Goal: Navigation & Orientation: Find specific page/section

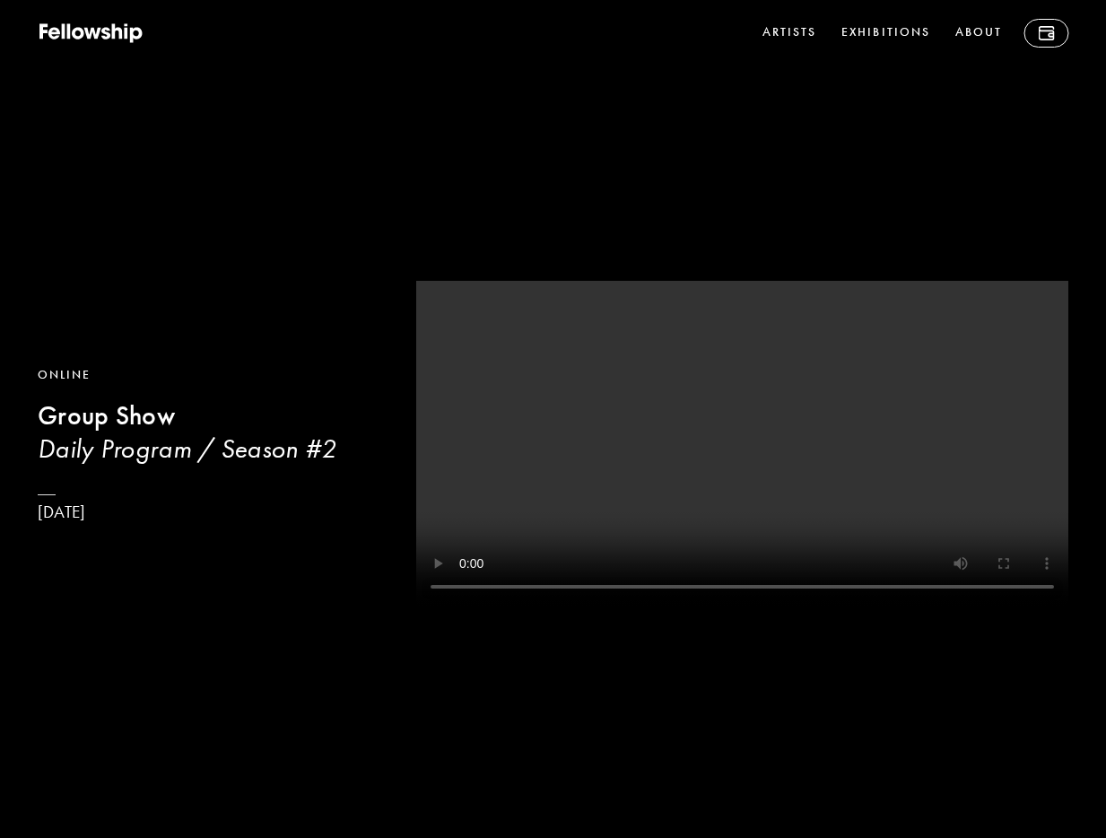
click at [677, 378] on video at bounding box center [742, 443] width 652 height 325
click at [116, 32] on icon at bounding box center [118, 30] width 11 height 15
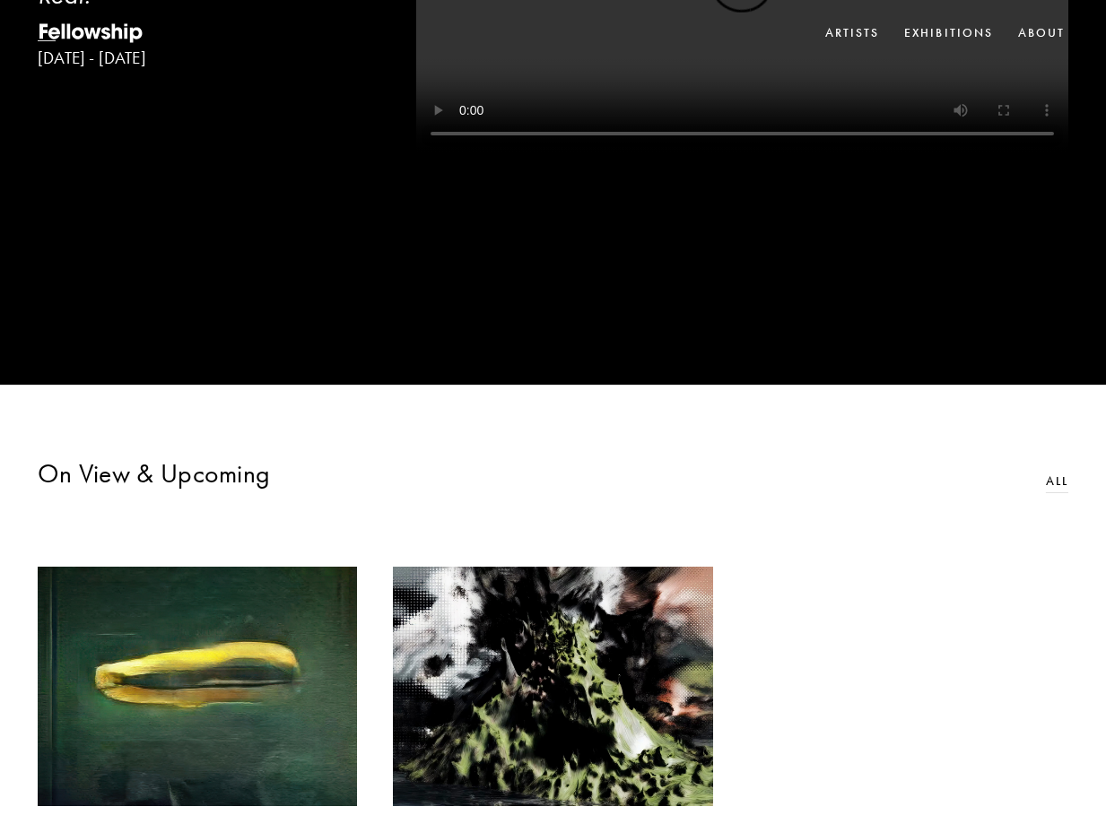
scroll to position [137, 0]
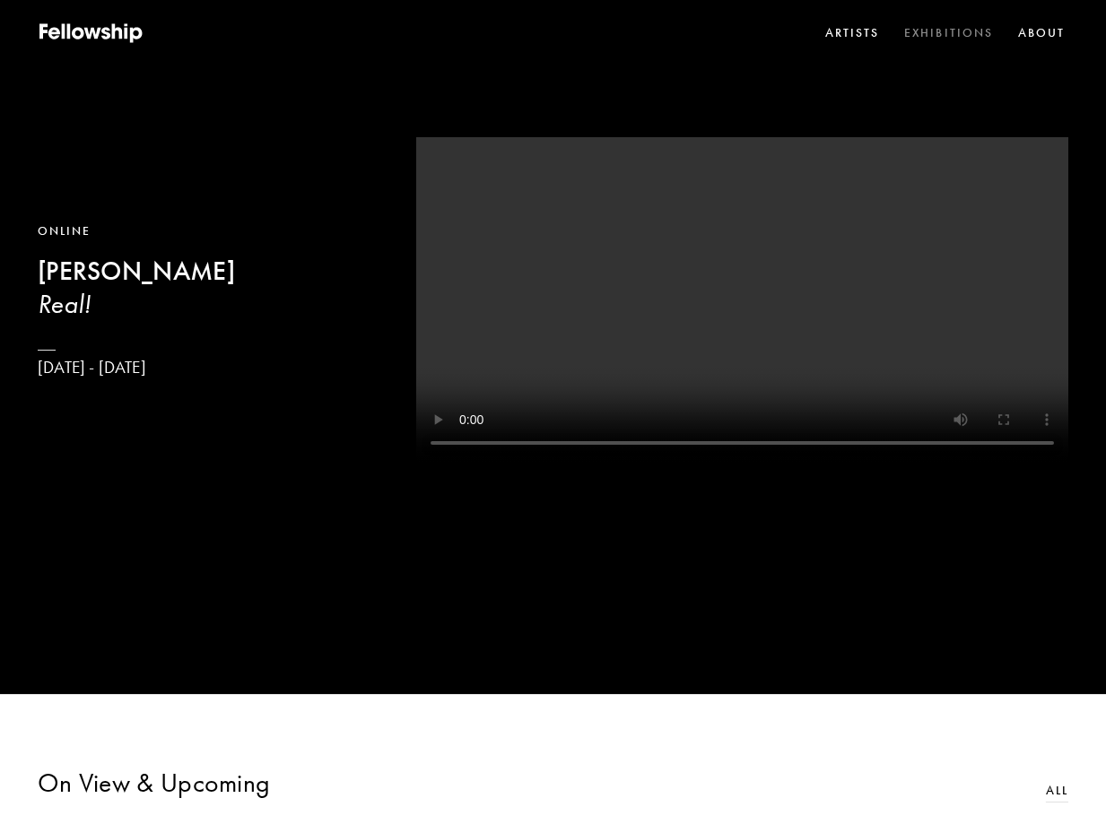
click at [941, 32] on link "Exhibitions" at bounding box center [947, 33] width 95 height 26
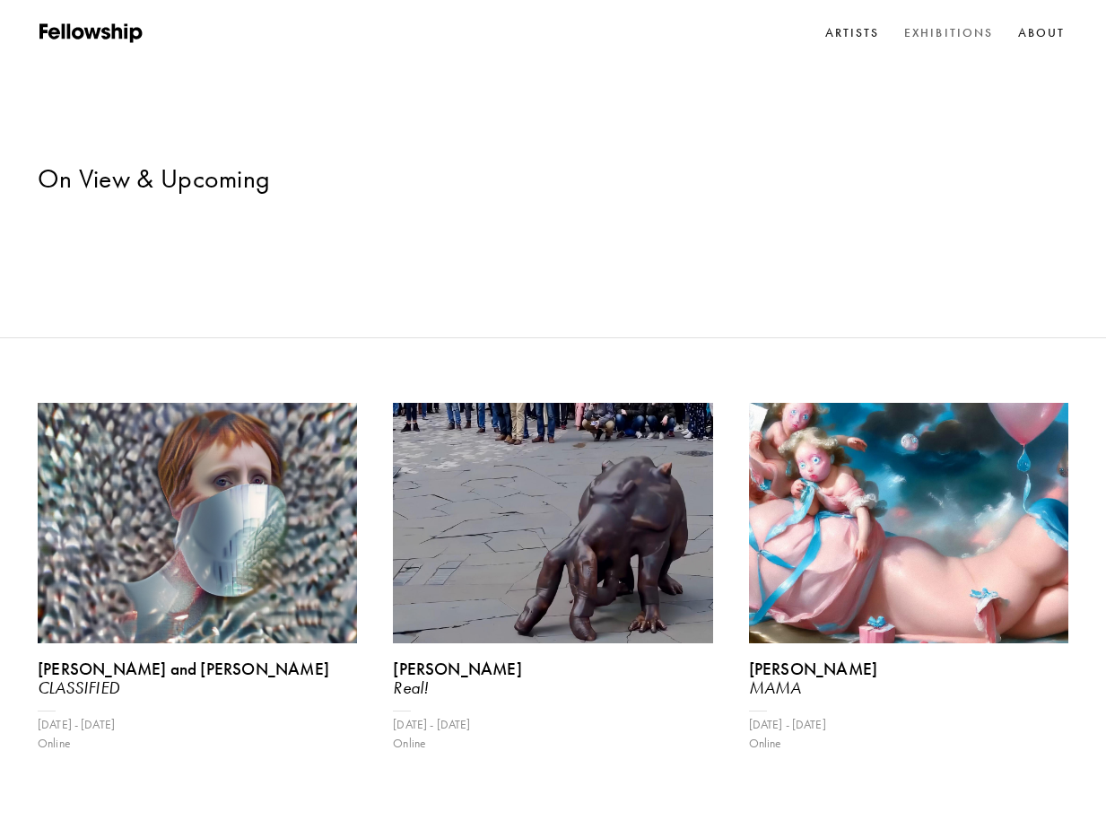
click at [927, 32] on link "Exhibitions" at bounding box center [947, 33] width 95 height 26
click at [949, 30] on link "Exhibitions" at bounding box center [947, 33] width 95 height 26
click at [860, 34] on link "Artists" at bounding box center [851, 33] width 61 height 26
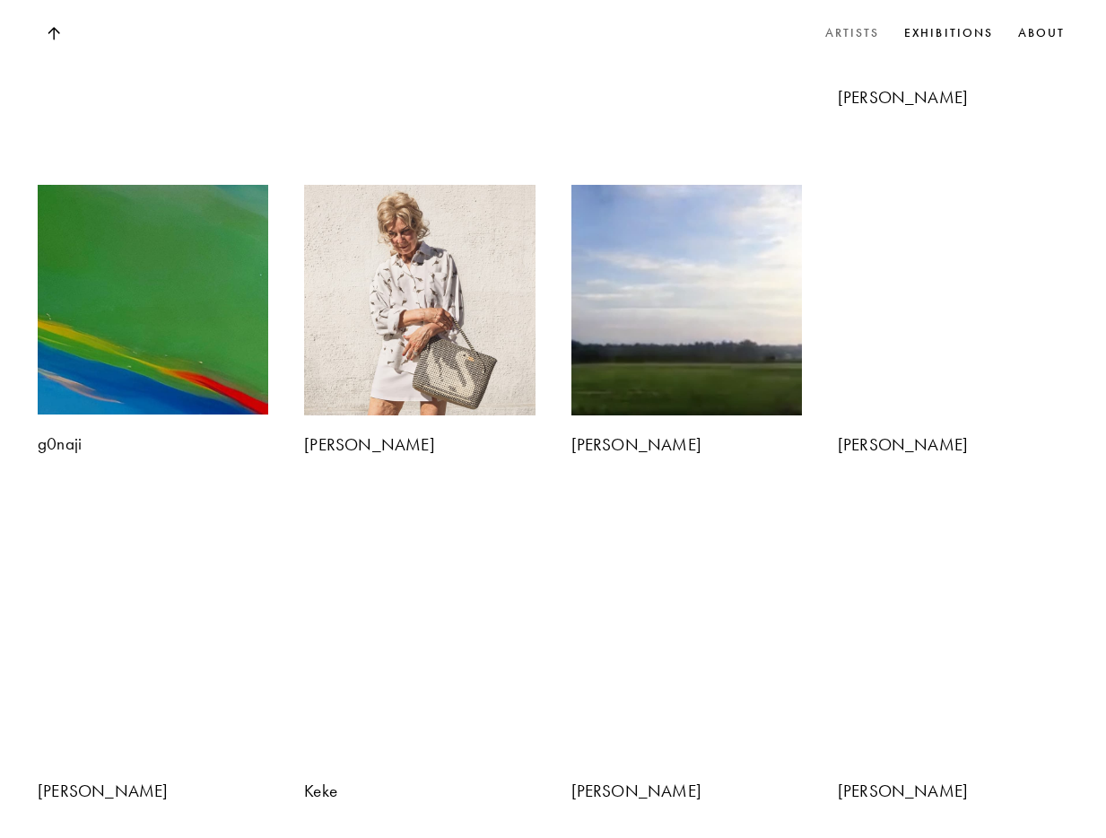
scroll to position [3722, 0]
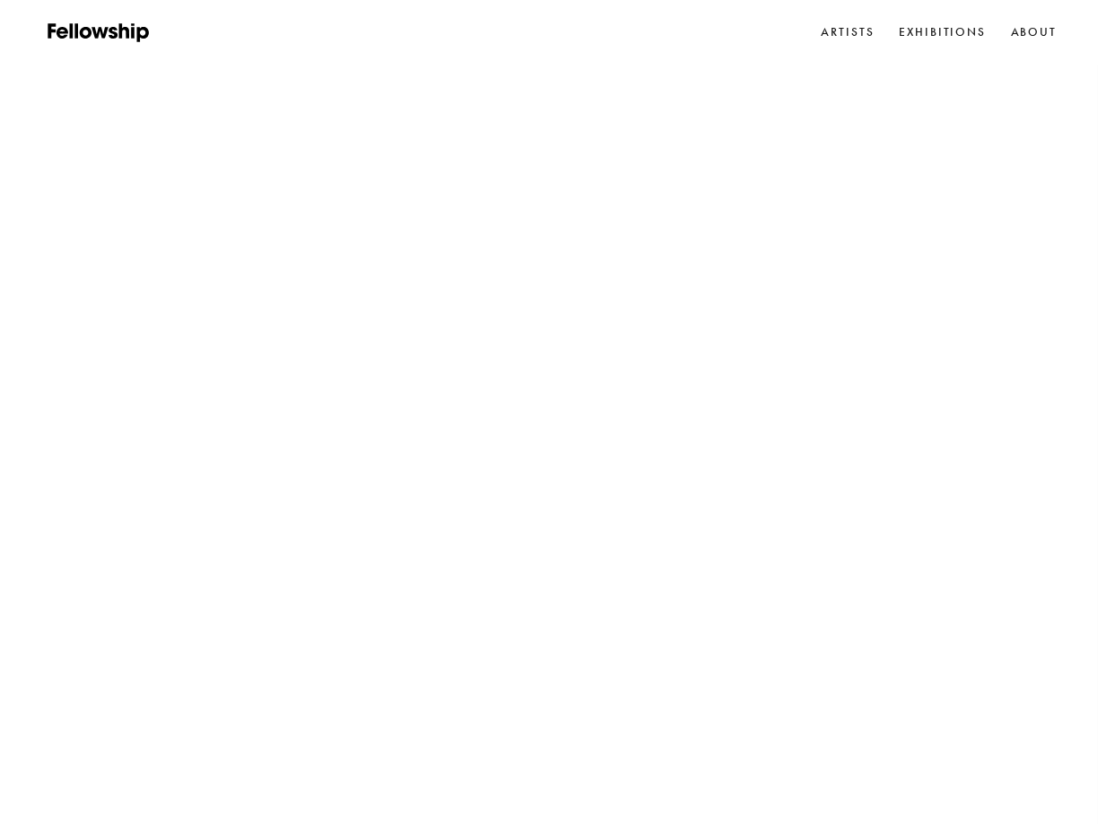
scroll to position [137, 0]
